Goal: Information Seeking & Learning: Learn about a topic

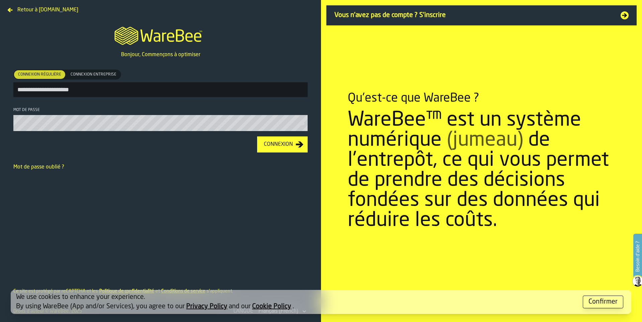
click at [283, 141] on button "Connexion" at bounding box center [282, 144] width 50 height 16
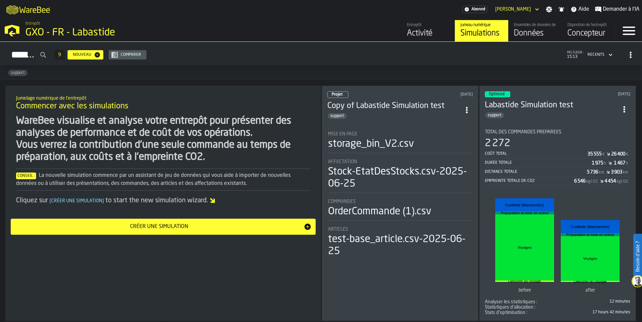
click at [427, 38] on div "Activité" at bounding box center [428, 33] width 42 height 11
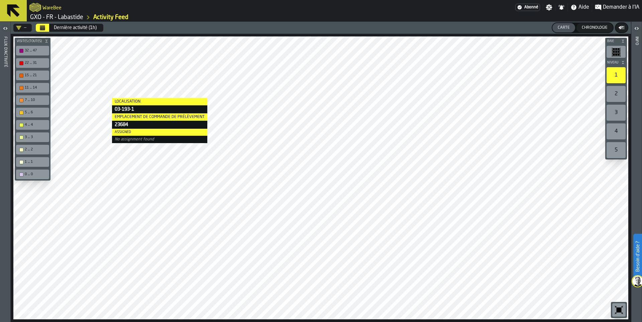
click at [5, 46] on div "Flux d'activité" at bounding box center [5, 177] width 5 height 285
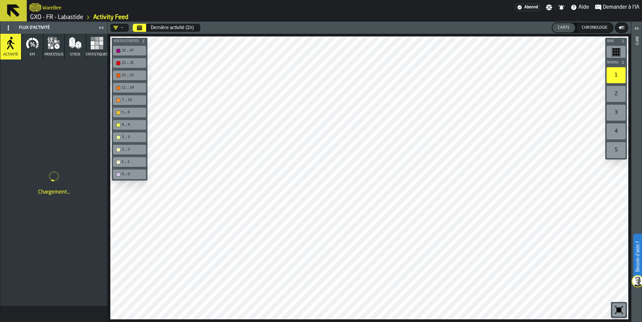
click at [35, 53] on button "KPI" at bounding box center [32, 47] width 21 height 26
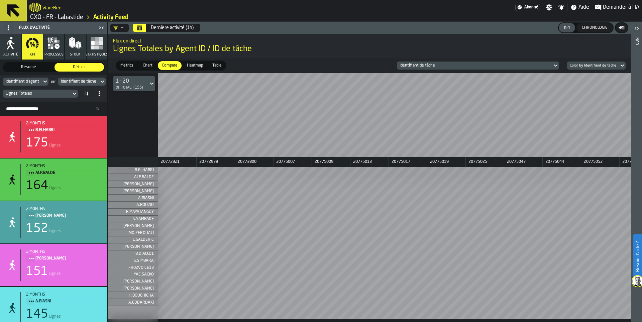
click at [197, 68] on span "Heatmap" at bounding box center [194, 65] width 21 height 6
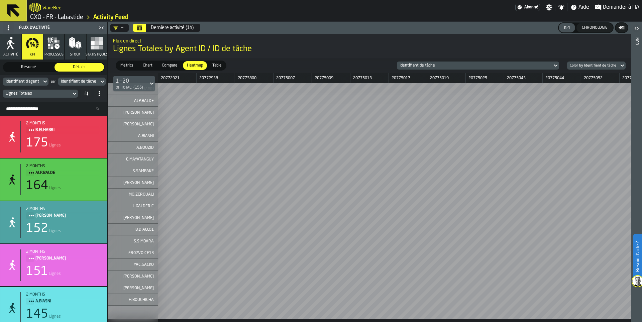
click at [80, 52] on button "Stock" at bounding box center [75, 47] width 21 height 26
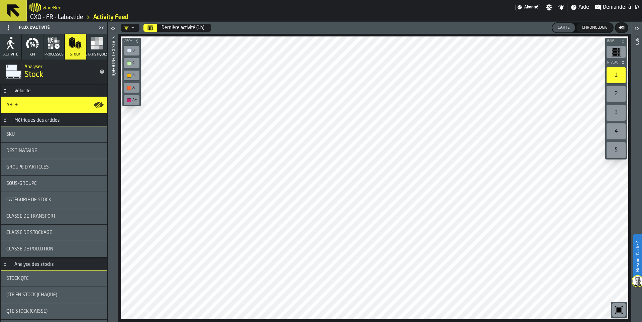
click at [39, 179] on div "Sous-groupe" at bounding box center [54, 183] width 106 height 16
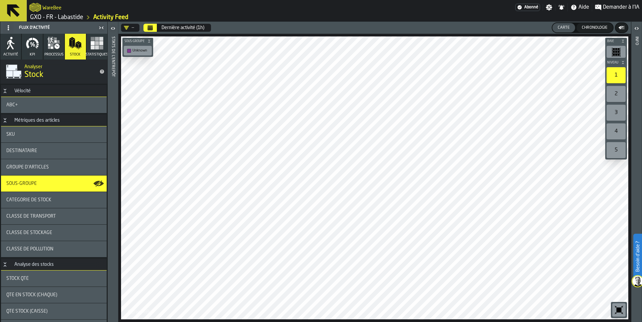
click at [40, 192] on div "Catégorie de stock" at bounding box center [54, 200] width 106 height 16
